Goal: Information Seeking & Learning: Learn about a topic

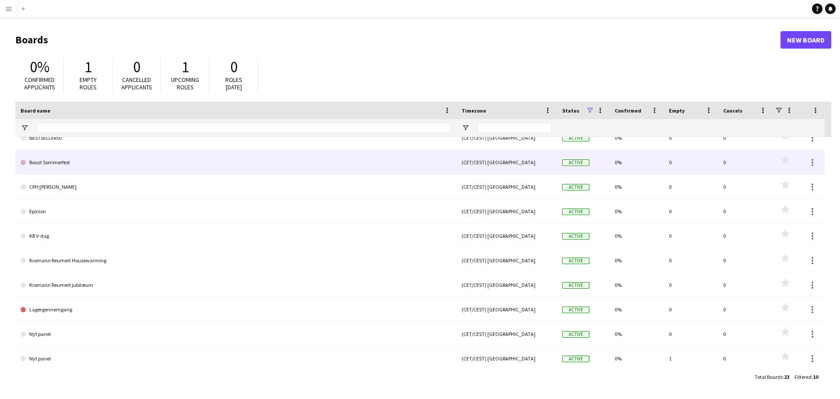
scroll to position [14, 0]
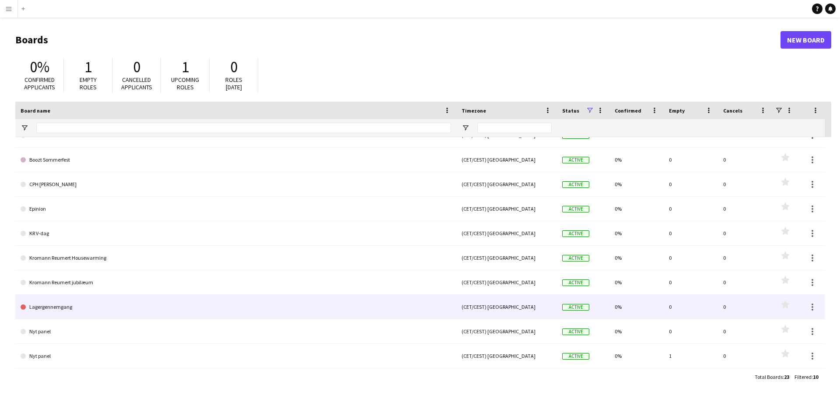
click at [80, 305] on link "Lagergennemgang" at bounding box center [236, 306] width 430 height 24
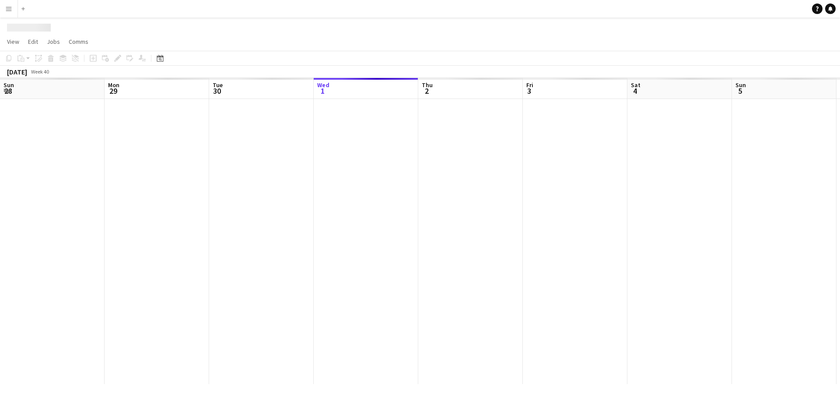
scroll to position [0, 209]
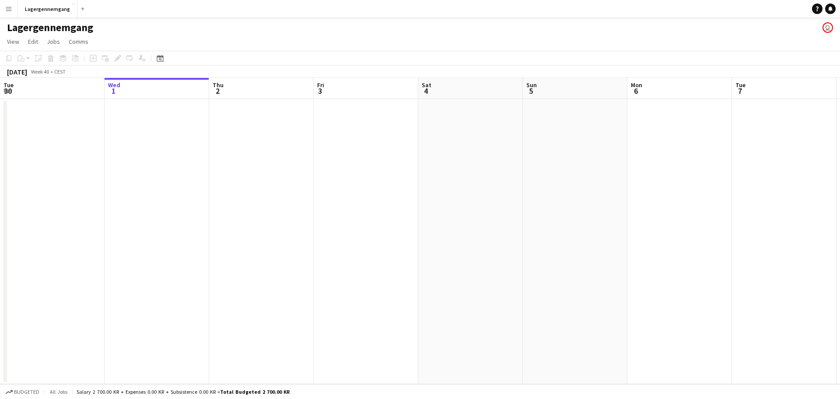
click at [7, 6] on app-icon "Menu" at bounding box center [8, 8] width 7 height 7
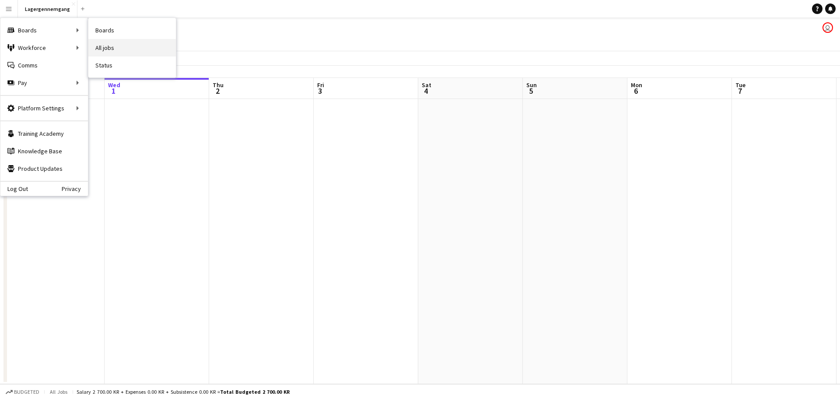
click at [117, 52] on link "All jobs" at bounding box center [131, 47] width 87 height 17
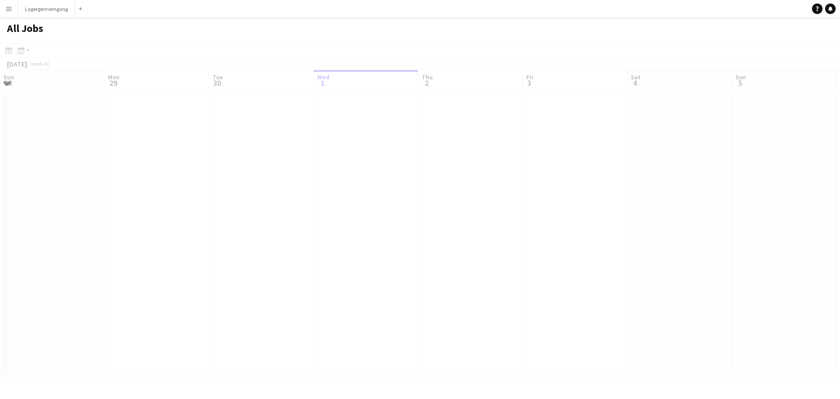
scroll to position [0, 209]
click at [13, 10] on button "Menu" at bounding box center [8, 8] width 17 height 17
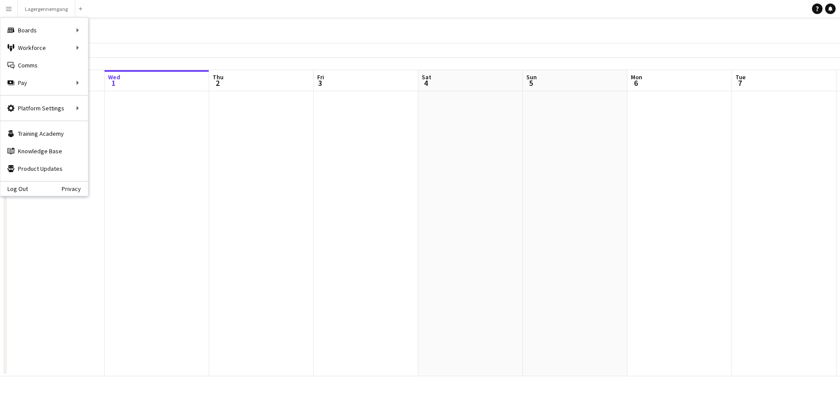
click at [269, 50] on app-toolbar "Date picker [DATE] [DATE] [DATE] M [DATE] T [DATE] W [DATE] T [DATE] F [DATE] S…" at bounding box center [420, 50] width 840 height 15
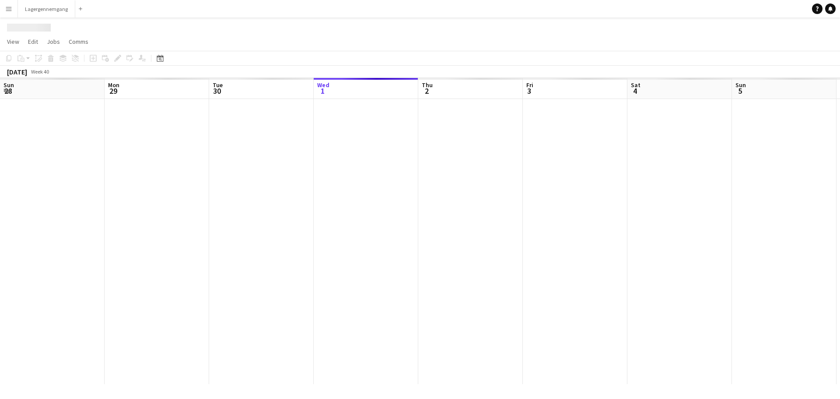
scroll to position [0, 209]
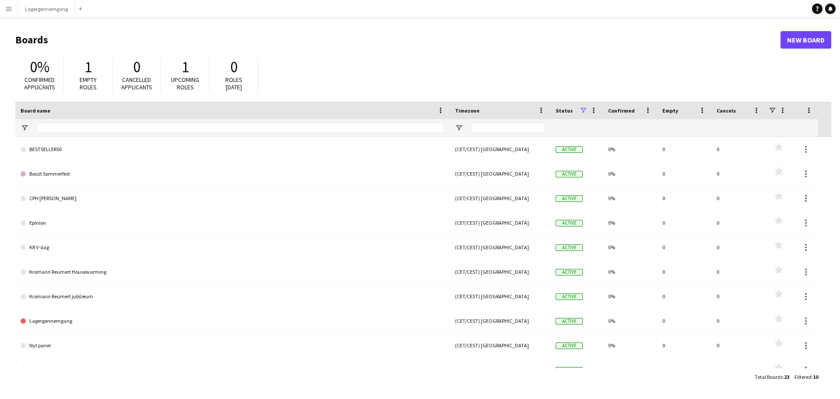
click at [5, 12] on button "Menu" at bounding box center [8, 8] width 17 height 17
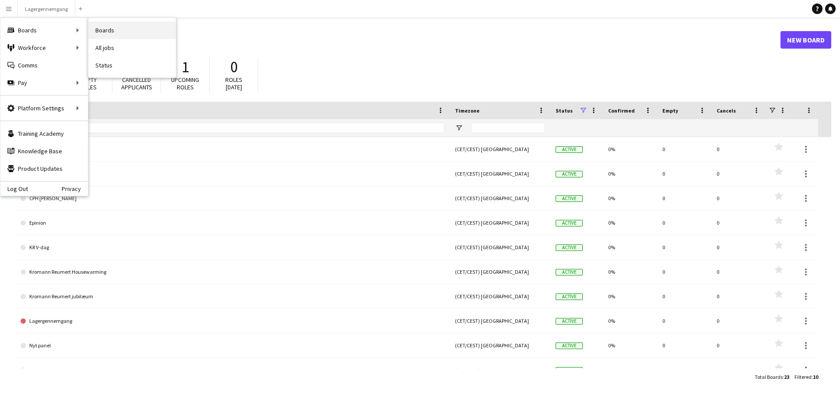
click at [138, 26] on link "Boards" at bounding box center [131, 29] width 87 height 17
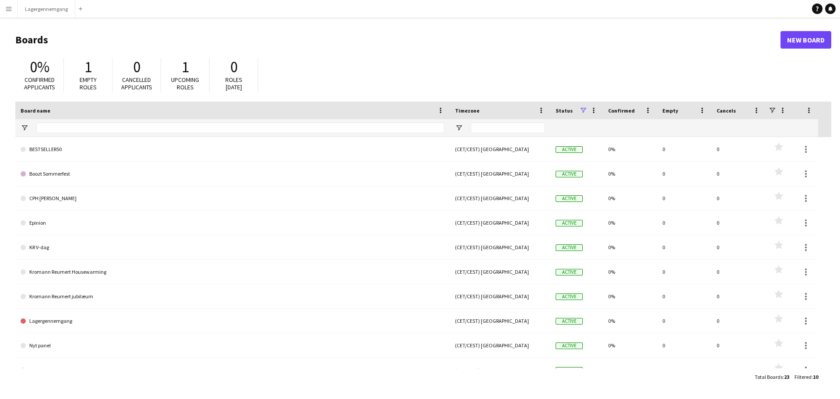
click at [12, 8] on app-icon "Menu" at bounding box center [8, 8] width 7 height 7
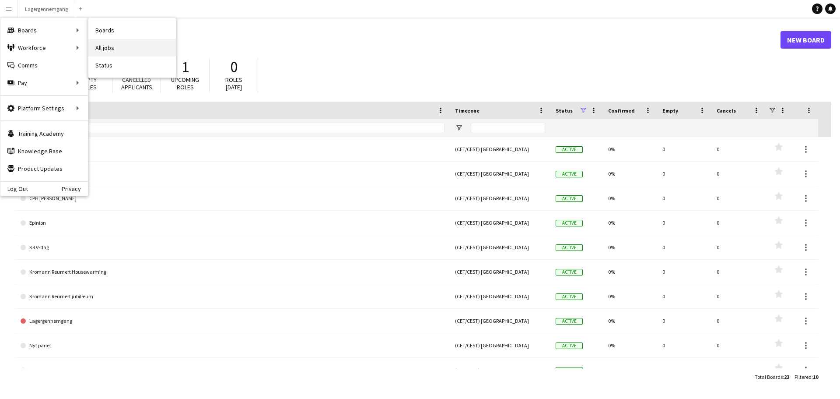
click at [105, 44] on link "All jobs" at bounding box center [131, 47] width 87 height 17
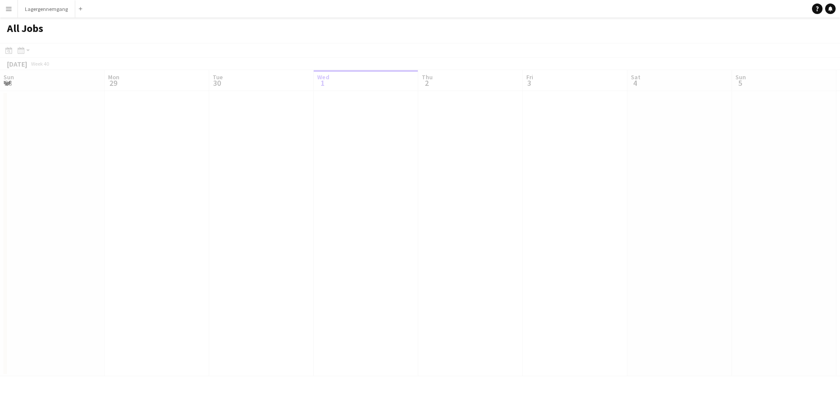
scroll to position [0, 209]
click at [24, 48] on icon at bounding box center [20, 50] width 7 height 7
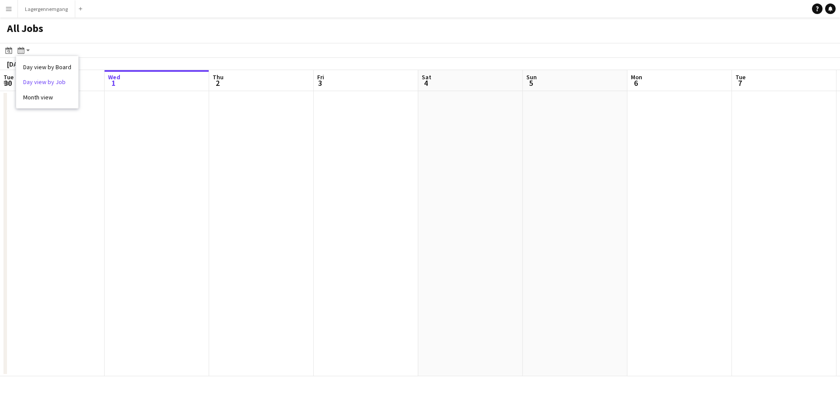
click at [43, 84] on link "Day view by Job" at bounding box center [47, 82] width 48 height 8
click at [22, 50] on icon at bounding box center [22, 50] width 1 height 0
click at [43, 69] on link "Day view by Board" at bounding box center [47, 67] width 48 height 8
click at [28, 50] on app-action-btn "Month view / Day view" at bounding box center [24, 50] width 16 height 10
click at [52, 92] on div "Day view by Board Day view by Job Month view" at bounding box center [47, 82] width 62 height 52
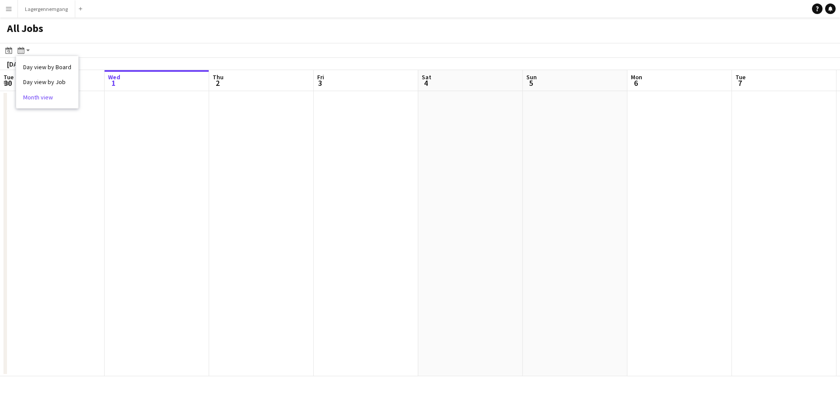
click at [51, 94] on link "Month view" at bounding box center [47, 97] width 48 height 8
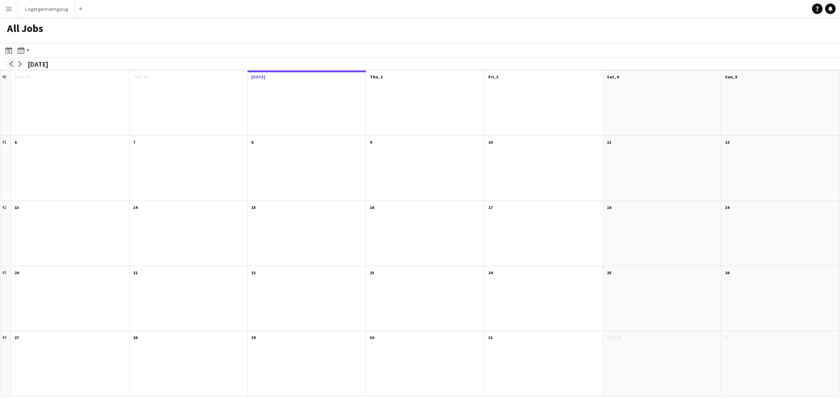
click at [10, 64] on app-icon "arrow-left" at bounding box center [11, 63] width 5 height 5
click at [521, 94] on div "1 job 7/7" at bounding box center [545, 93] width 106 height 5
drag, startPoint x: 567, startPoint y: 95, endPoint x: 411, endPoint y: 51, distance: 161.6
click at [411, 51] on app-toolbar "Date picker [DATE] [DATE] [DATE] M [DATE] T [DATE] W [DATE] T [DATE] F [DATE] S…" at bounding box center [420, 50] width 840 height 15
click at [23, 54] on div "Month view / Day view" at bounding box center [21, 50] width 10 height 10
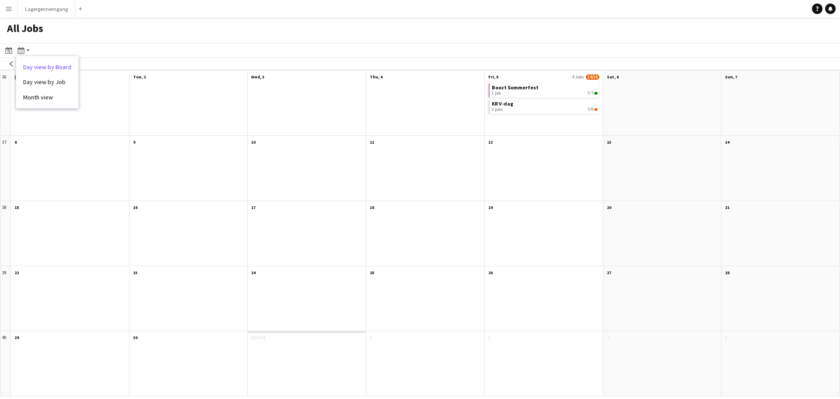
click at [37, 69] on link "Day view by Board" at bounding box center [47, 67] width 48 height 8
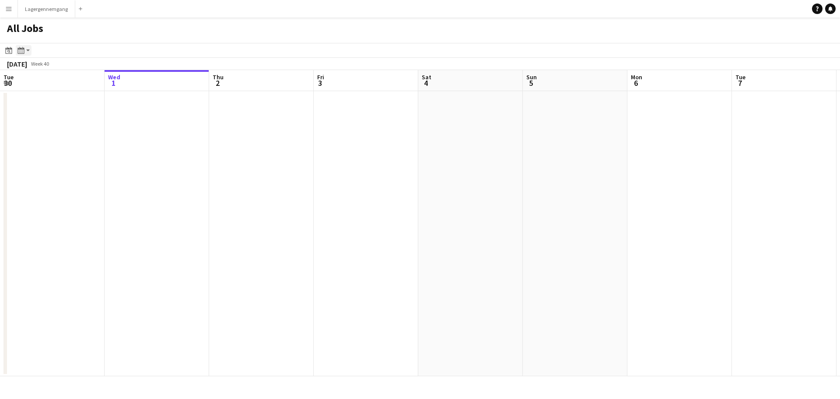
click at [28, 51] on app-action-btn "Month view / Day view" at bounding box center [24, 50] width 16 height 10
click at [41, 80] on link "Day view by Job" at bounding box center [47, 82] width 48 height 8
click at [11, 52] on icon "Date picker" at bounding box center [8, 50] width 7 height 7
click at [56, 81] on span "Previous month" at bounding box center [61, 80] width 17 height 17
click at [59, 125] on span "5" at bounding box center [56, 125] width 10 height 10
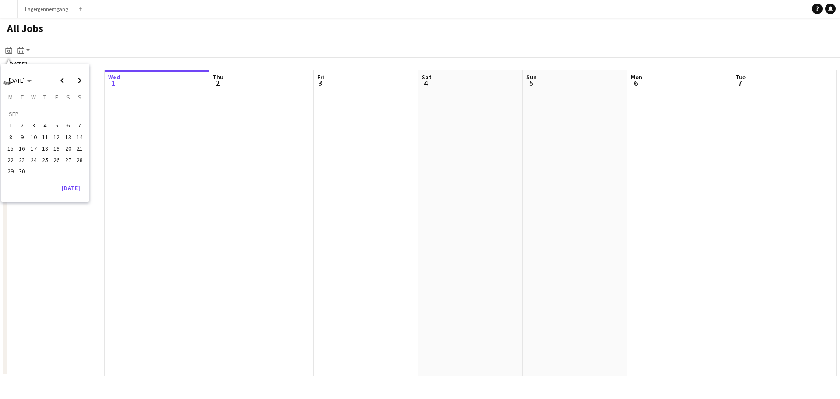
scroll to position [0, 301]
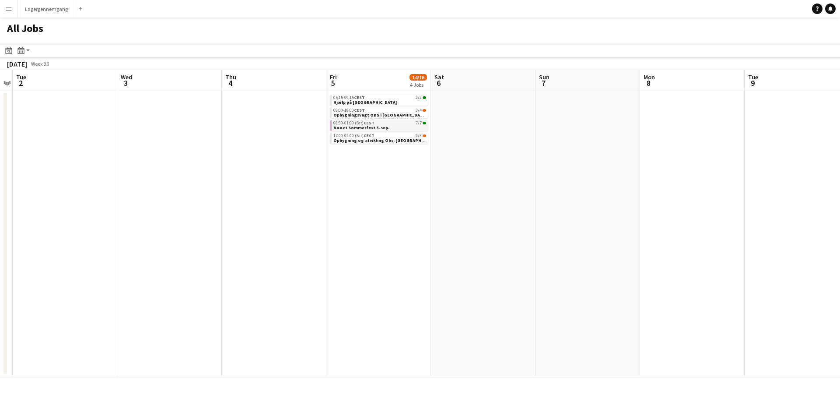
click at [395, 126] on link "08:30-01:00 (Sat) CEST 7/7 Boozt Sommerfest 5. sep." at bounding box center [379, 125] width 93 height 10
click at [3, 10] on button "Menu" at bounding box center [8, 8] width 17 height 17
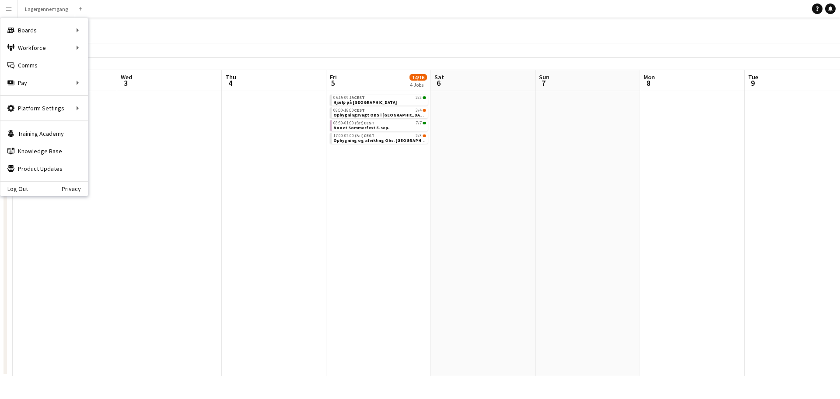
click at [332, 41] on div "All Jobs" at bounding box center [420, 29] width 840 height 25
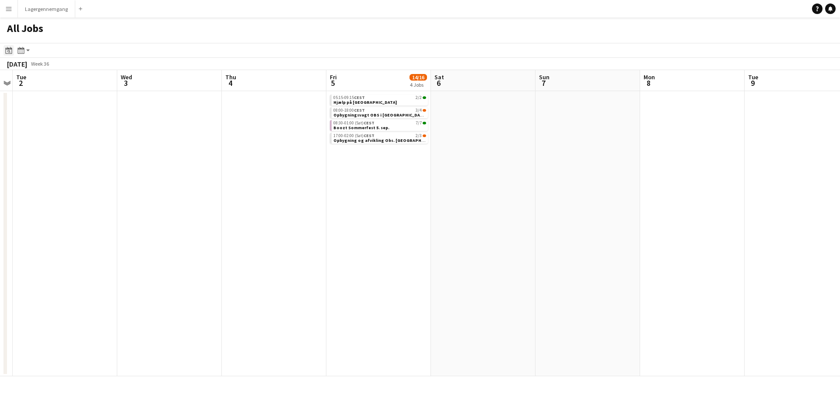
click at [5, 48] on div "Date picker" at bounding box center [8, 50] width 10 height 10
click at [82, 77] on span "Next month" at bounding box center [79, 80] width 17 height 17
click at [33, 124] on span "1" at bounding box center [33, 125] width 10 height 10
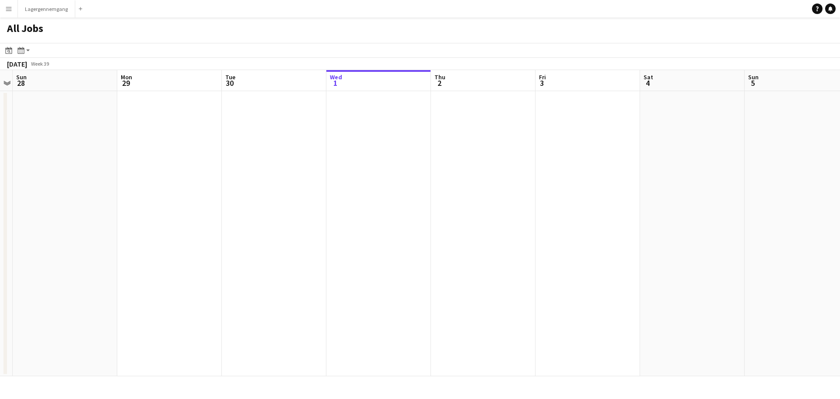
click at [15, 49] on div "Date picker [DATE] [DATE] [DATE] M [DATE] T [DATE] W [DATE] T [DATE] F [DATE] S…" at bounding box center [18, 50] width 30 height 10
click at [27, 49] on app-action-btn "Month view / Day view" at bounding box center [24, 50] width 16 height 10
click at [45, 96] on link "Month view" at bounding box center [47, 97] width 48 height 8
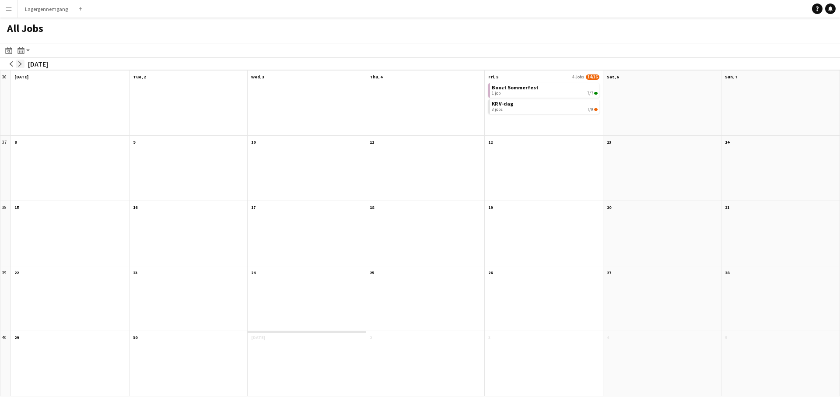
click at [23, 63] on button "arrow-right" at bounding box center [20, 63] width 9 height 9
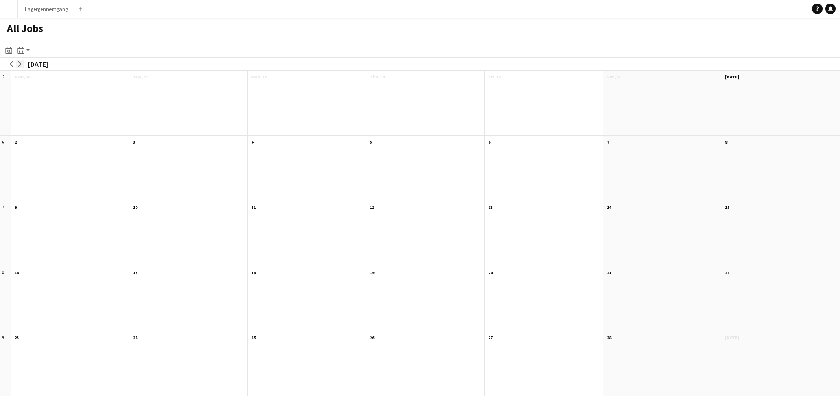
click at [23, 63] on button "arrow-right" at bounding box center [20, 63] width 9 height 9
click at [21, 65] on button "arrow-right" at bounding box center [20, 63] width 9 height 9
click at [18, 67] on button "arrow-right" at bounding box center [20, 63] width 9 height 9
drag, startPoint x: 18, startPoint y: 67, endPoint x: 13, endPoint y: 77, distance: 11.6
click at [9, 82] on app-calendar "Date picker [DATE] [DATE] [DATE] M [DATE] T [DATE] W [DATE] T [DATE] F [DATE] S…" at bounding box center [420, 219] width 840 height 353
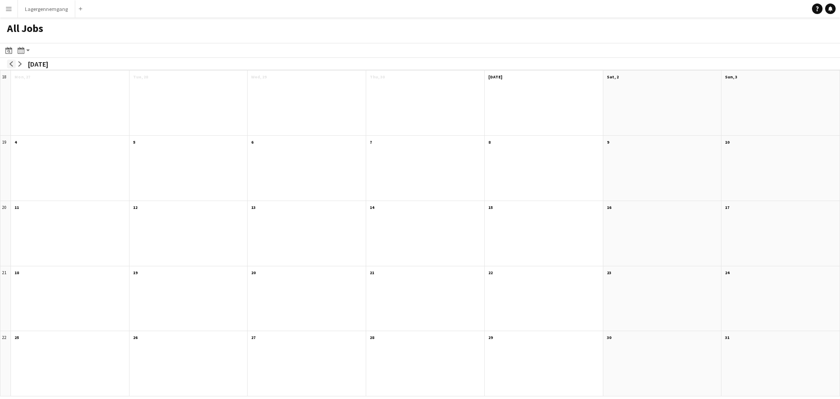
click at [7, 62] on button "arrow-left" at bounding box center [11, 63] width 9 height 9
click at [8, 60] on button "arrow-left" at bounding box center [11, 63] width 9 height 9
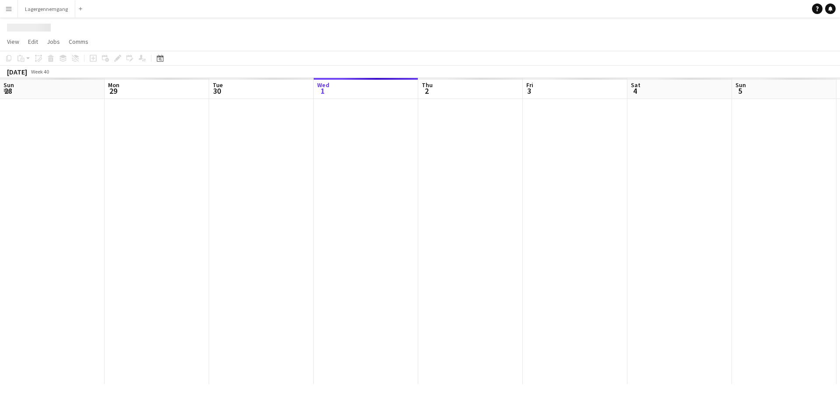
scroll to position [0, 209]
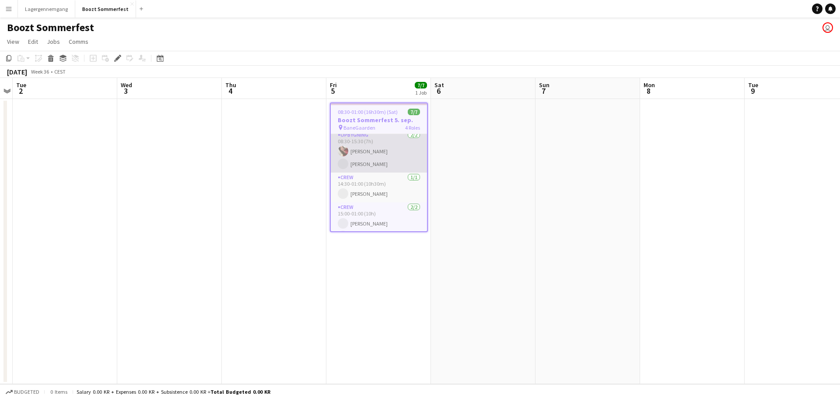
scroll to position [60, 0]
